Goal: Find specific page/section: Find specific page/section

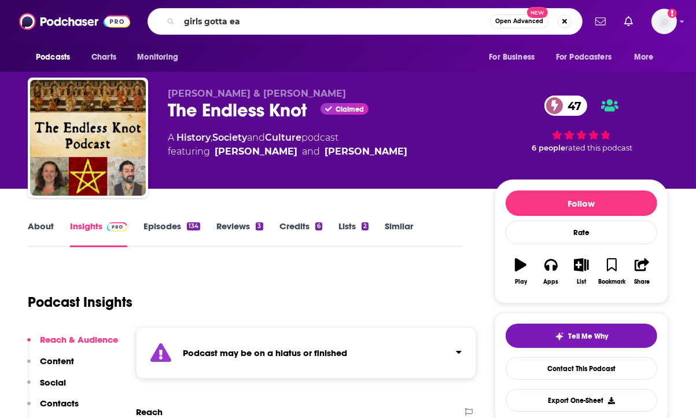
type input "girls gotta eat"
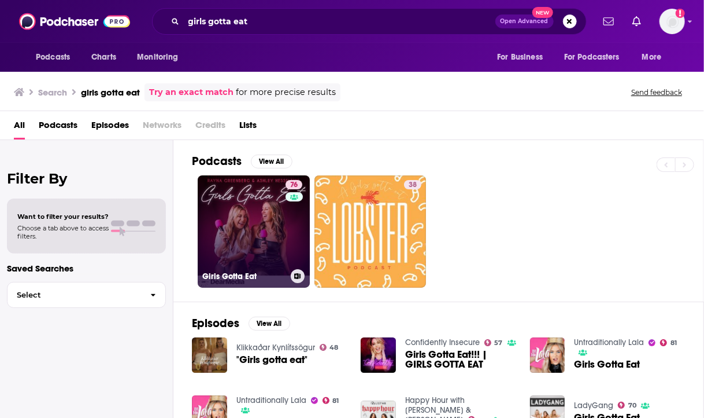
click at [234, 227] on link "76 Girls Gotta Eat" at bounding box center [254, 231] width 112 height 112
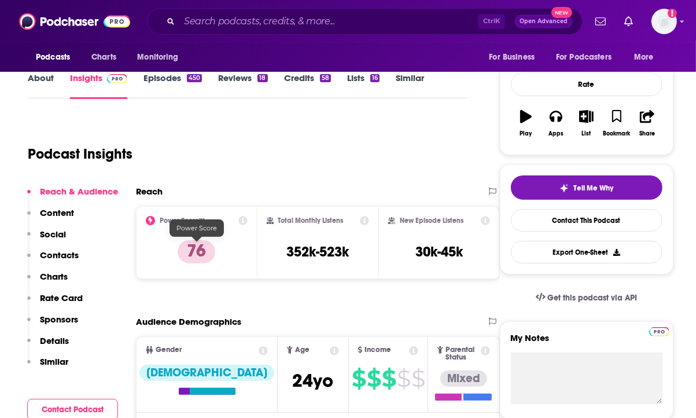
scroll to position [152, 0]
